Goal: Communication & Community: Answer question/provide support

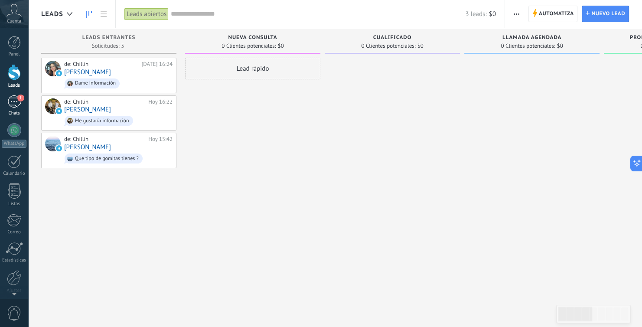
click at [13, 107] on div "1" at bounding box center [14, 101] width 14 height 13
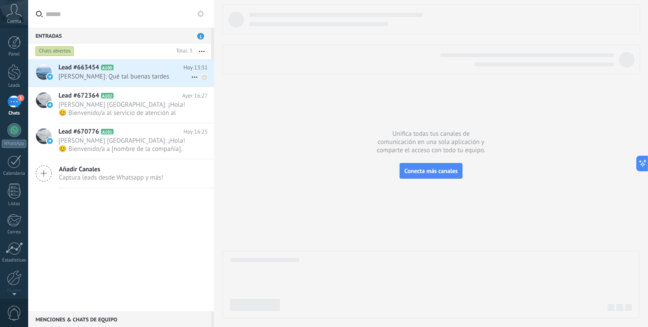
click at [153, 71] on h2 "Lead #663454 A100" at bounding box center [120, 67] width 125 height 9
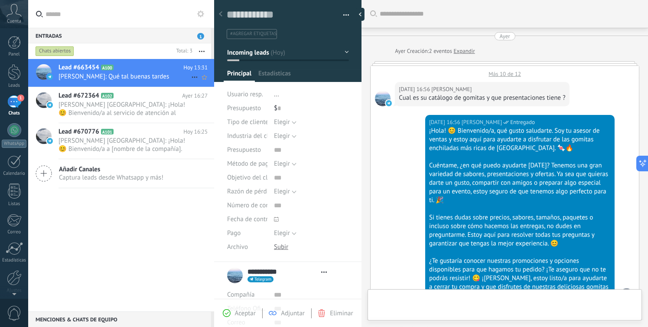
type textarea "**********"
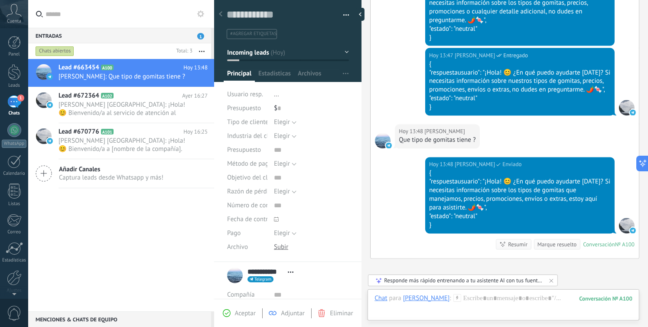
scroll to position [1620, 0]
